Goal: Information Seeking & Learning: Check status

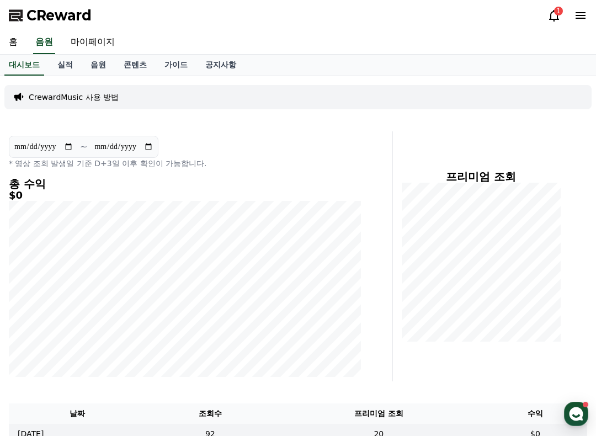
click at [541, 18] on div "CReward 1" at bounding box center [298, 15] width 596 height 31
click at [553, 19] on icon at bounding box center [554, 16] width 10 height 12
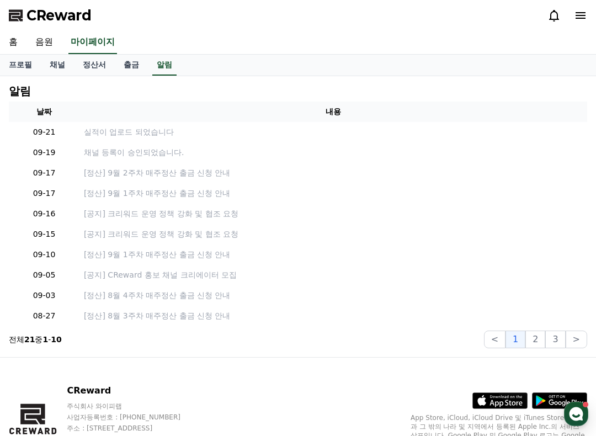
click at [132, 133] on p "실적이 업로드 되었습니다" at bounding box center [333, 132] width 499 height 12
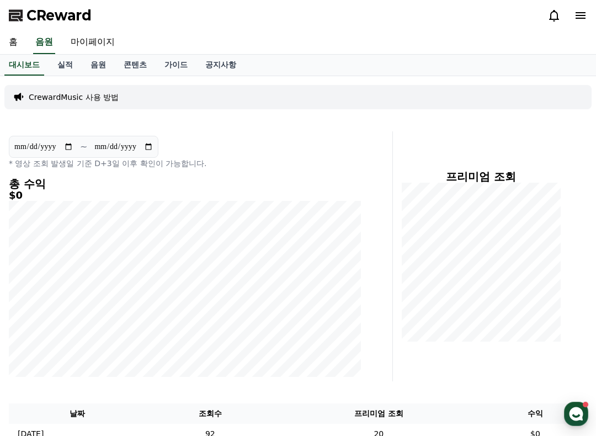
click at [28, 67] on link "대시보드" at bounding box center [24, 65] width 40 height 21
click at [36, 68] on link "대시보드" at bounding box center [24, 65] width 40 height 21
click at [19, 20] on icon at bounding box center [16, 15] width 15 height 15
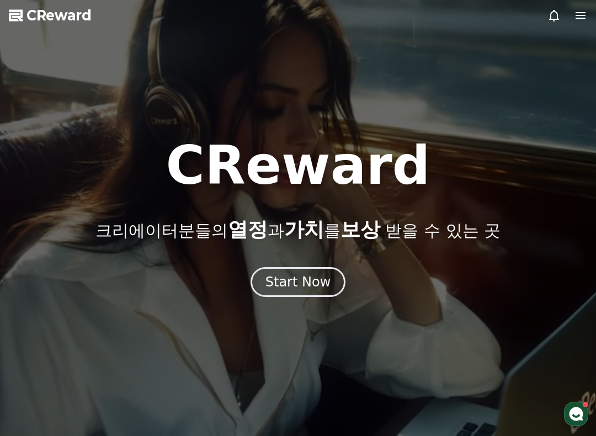
click at [309, 285] on div "Start Now" at bounding box center [298, 282] width 66 height 18
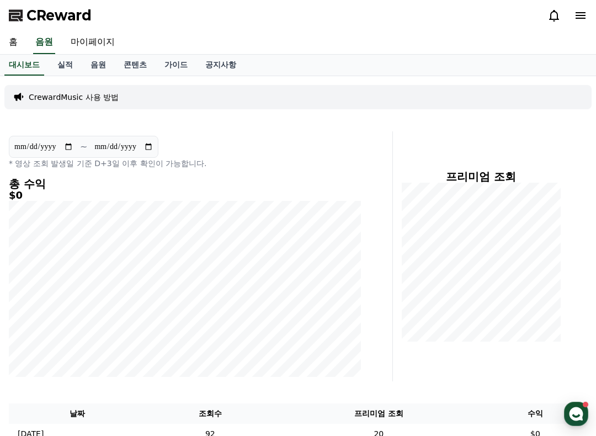
click at [65, 66] on link "실적" at bounding box center [65, 65] width 33 height 21
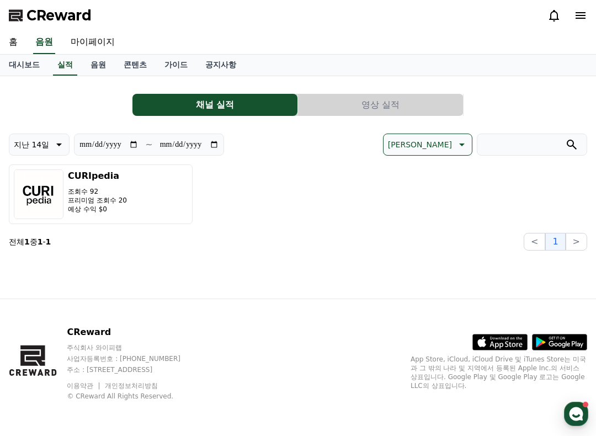
click at [160, 215] on button "CURIpedia 조회수 92 프리미엄 조회수 20 예상 수익 $0" at bounding box center [101, 194] width 184 height 60
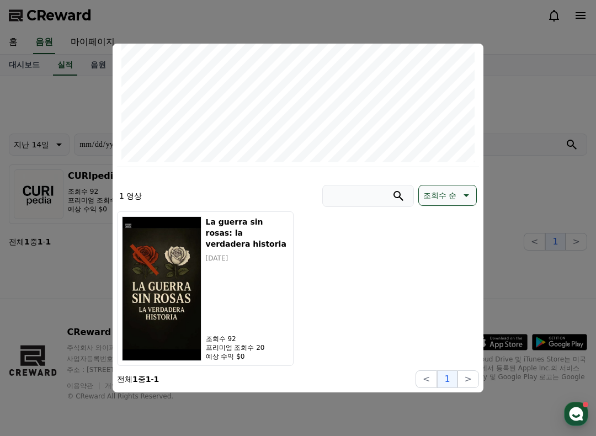
scroll to position [198, 0]
click at [552, 235] on button "close modal" at bounding box center [298, 218] width 596 height 436
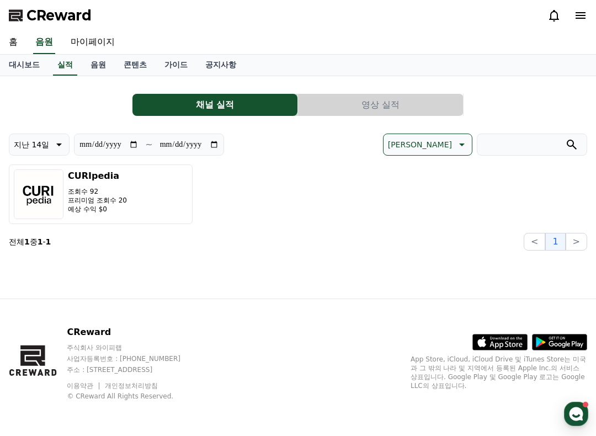
click at [76, 17] on span "CReward" at bounding box center [58, 16] width 65 height 18
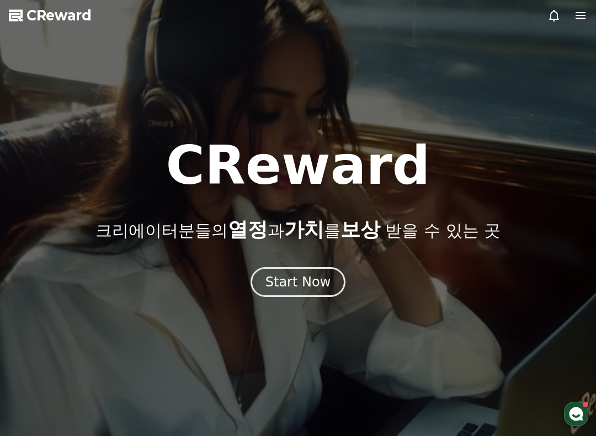
click at [297, 273] on button "Start Now" at bounding box center [298, 282] width 95 height 30
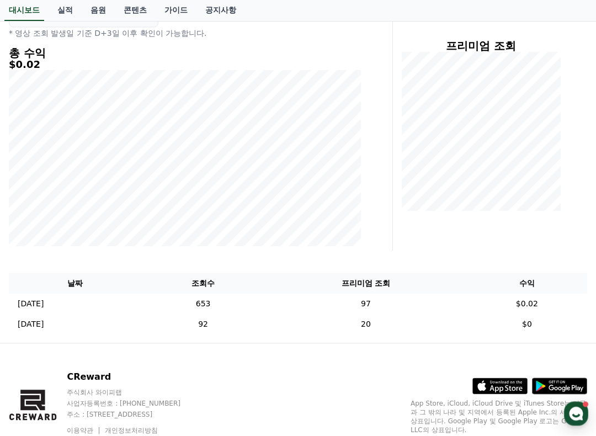
scroll to position [131, 0]
click at [257, 304] on td "653" at bounding box center [203, 303] width 124 height 20
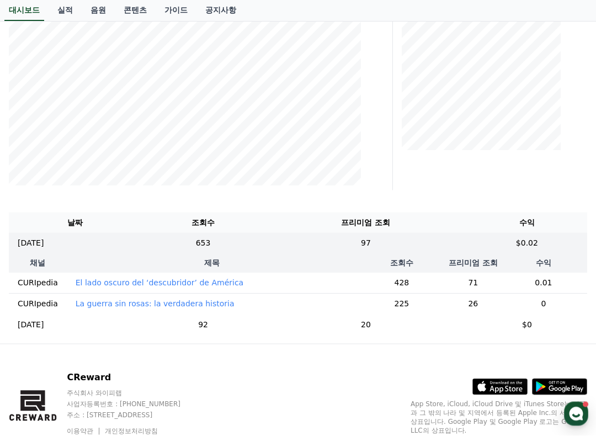
scroll to position [193, 0]
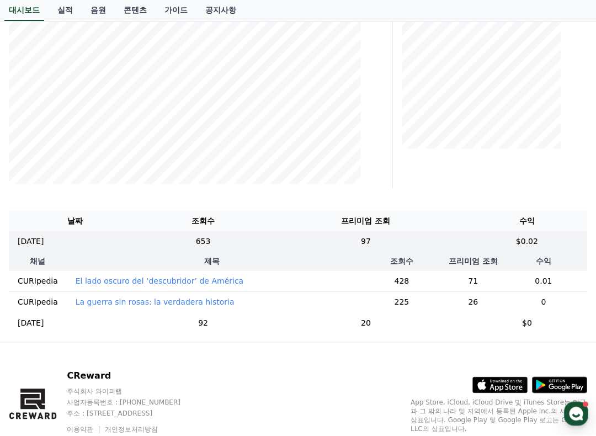
click at [192, 306] on p "La guerra sin rosas: la verdadera historia" at bounding box center [155, 302] width 159 height 11
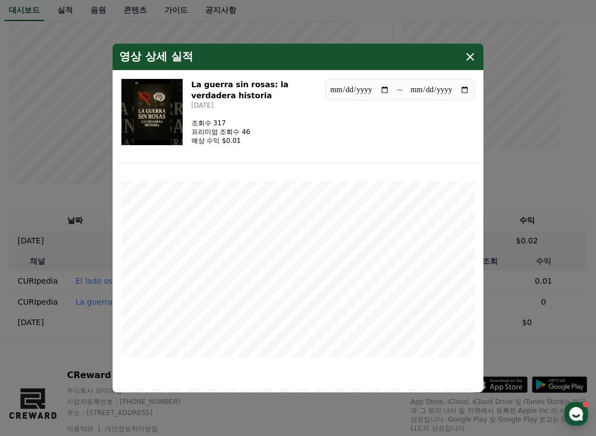
click at [471, 42] on button "close modal" at bounding box center [298, 218] width 596 height 436
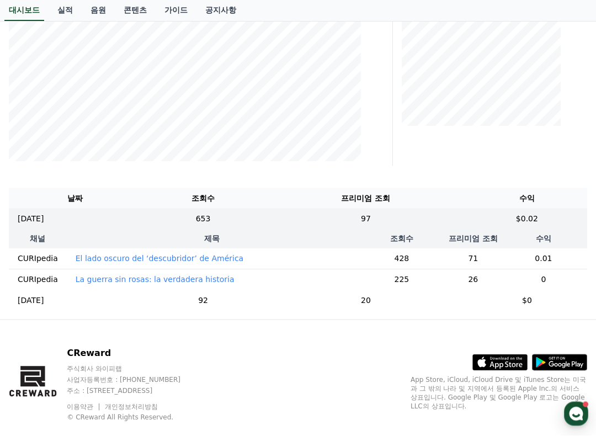
scroll to position [236, 0]
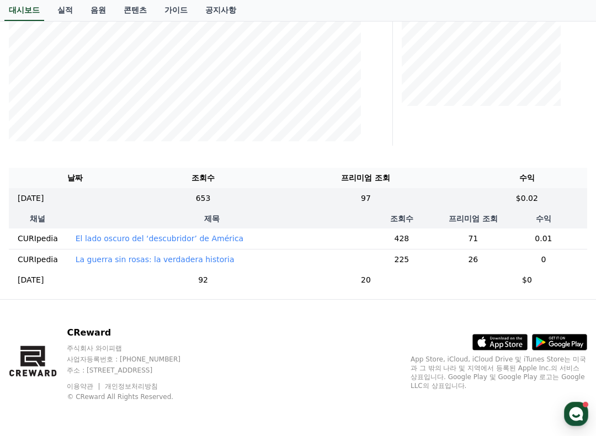
click at [210, 241] on p "El lado oscuro del ‘descubridor’ de América" at bounding box center [160, 238] width 168 height 11
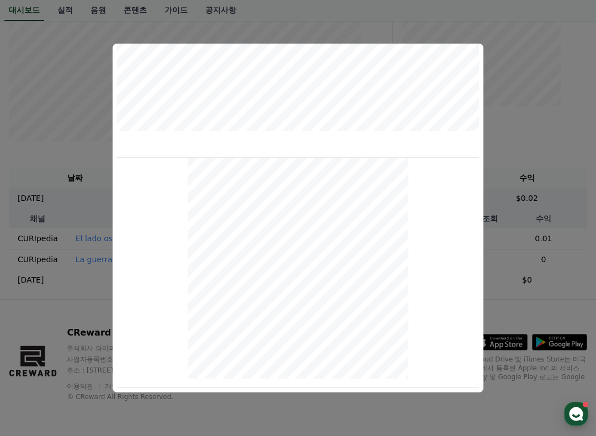
scroll to position [439, 0]
click at [557, 209] on button "close modal" at bounding box center [298, 218] width 596 height 436
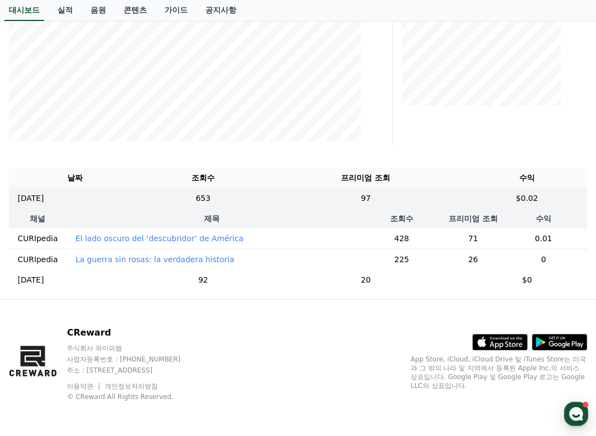
click at [194, 263] on p "La guerra sin rosas: la verdadera historia" at bounding box center [155, 259] width 159 height 11
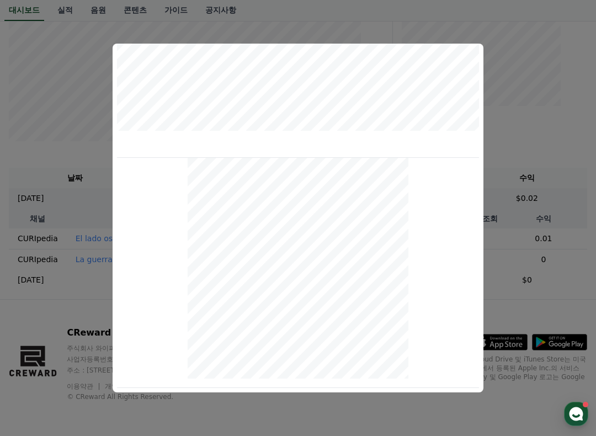
click at [515, 242] on button "close modal" at bounding box center [298, 218] width 596 height 436
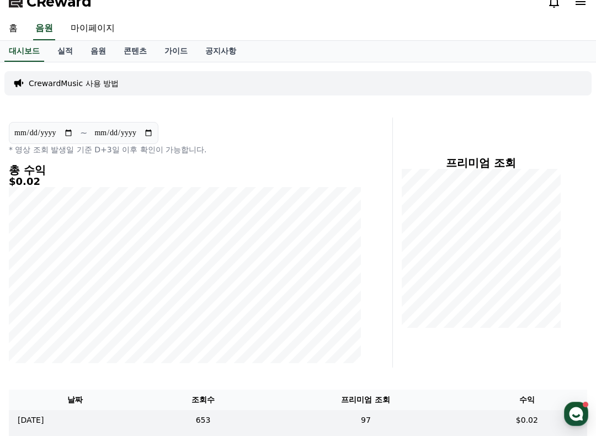
scroll to position [0, 0]
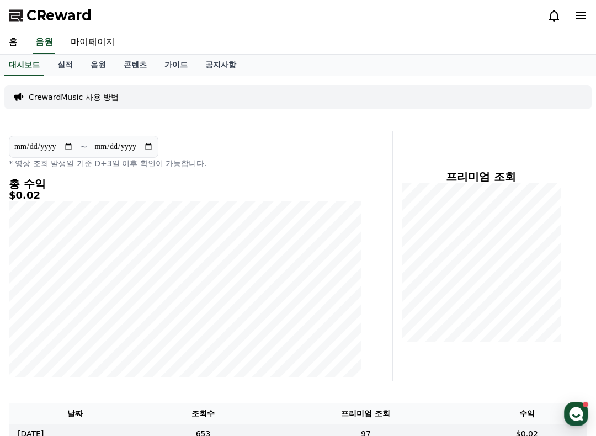
click at [66, 59] on link "실적" at bounding box center [65, 65] width 33 height 21
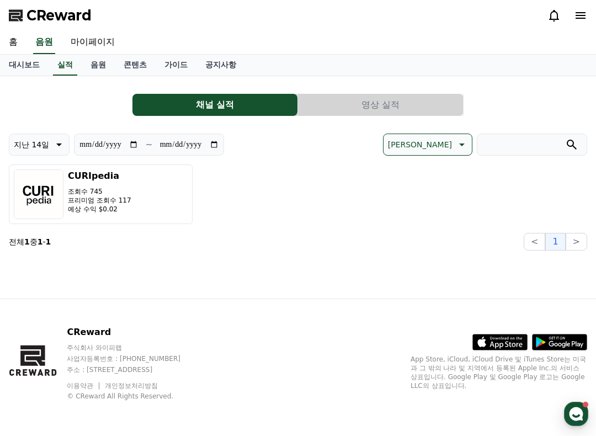
click at [157, 211] on button "CURIpedia 조회수 745 프리미엄 조회수 117 예상 수익 $0.02" at bounding box center [101, 194] width 184 height 60
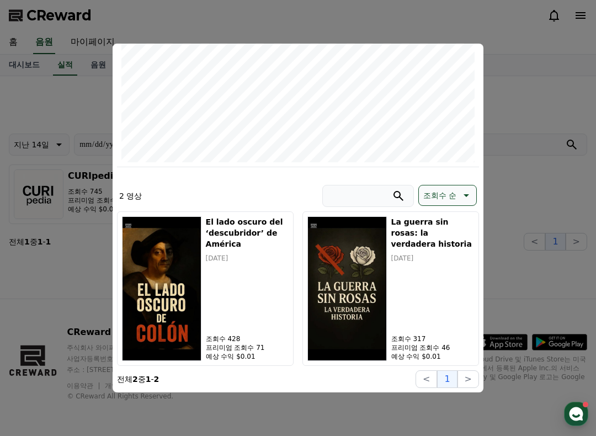
scroll to position [198, 0]
click at [529, 204] on button "close modal" at bounding box center [298, 218] width 596 height 436
